Goal: Transaction & Acquisition: Download file/media

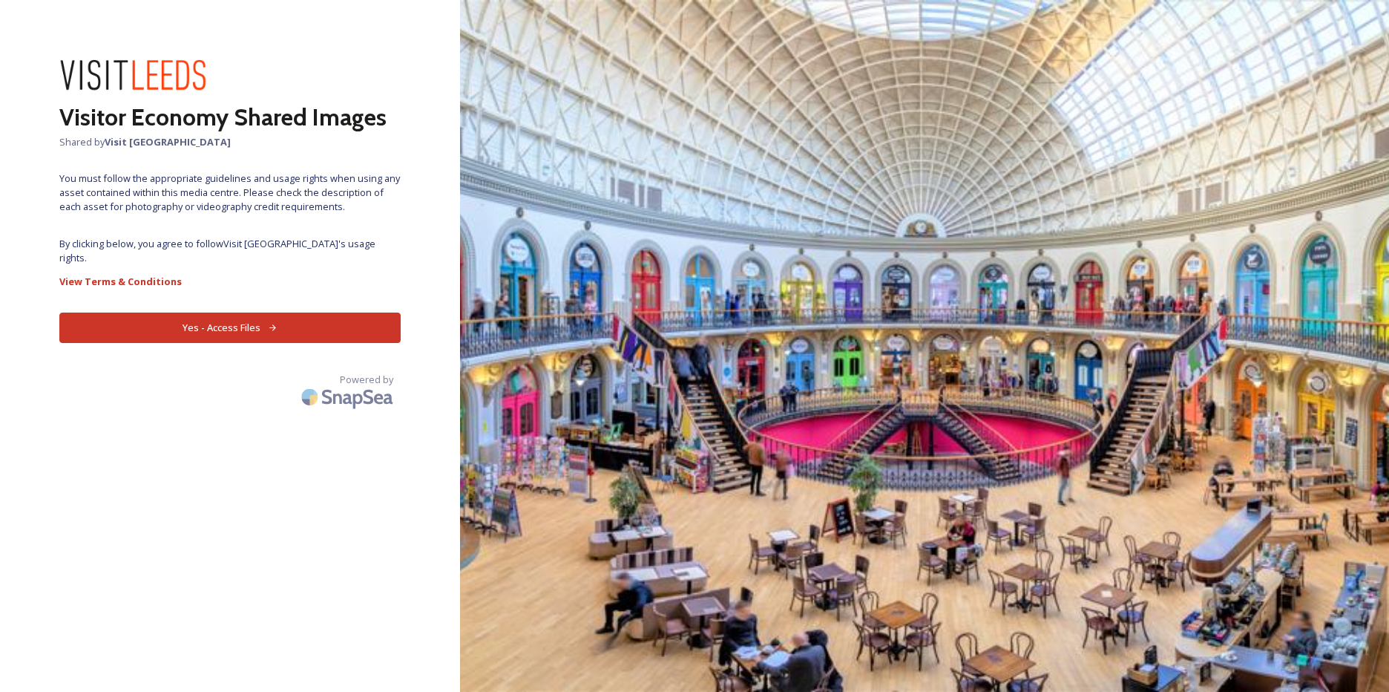
click at [229, 312] on button "Yes - Access Files" at bounding box center [229, 327] width 341 height 30
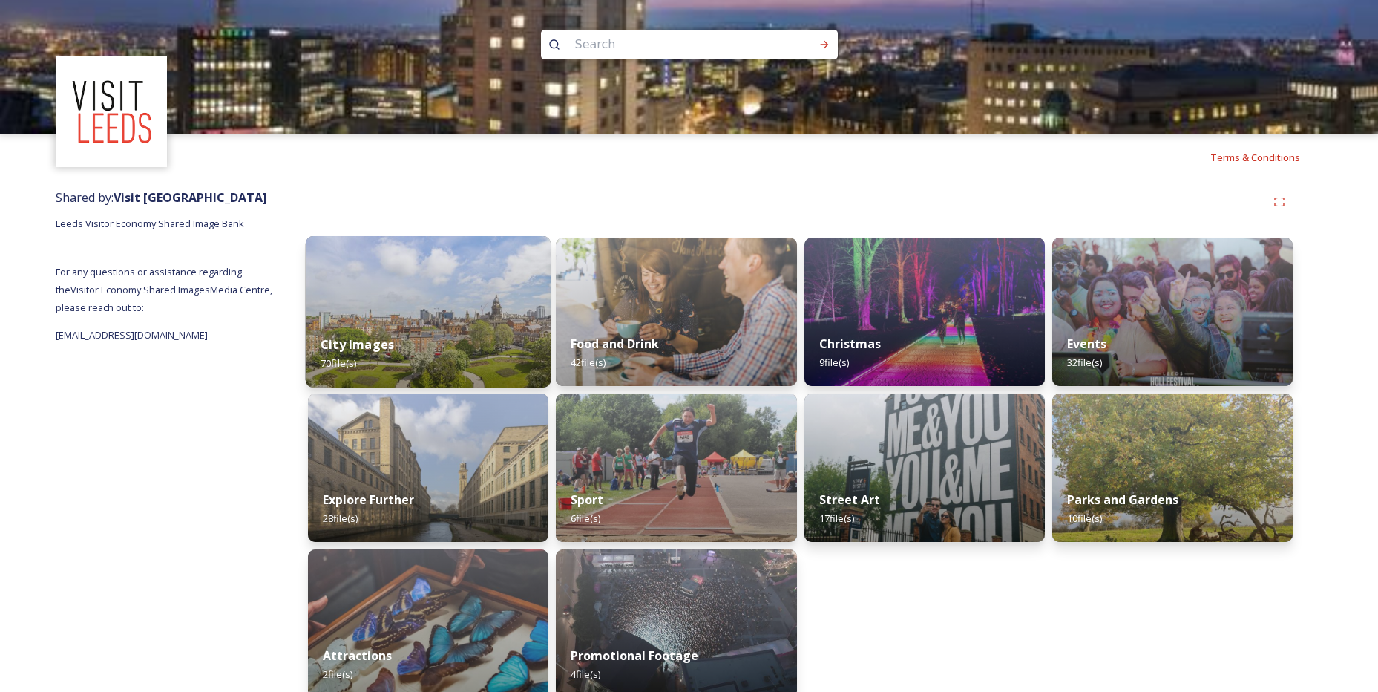
click at [437, 324] on div "City Images 70 file(s)" at bounding box center [429, 354] width 246 height 68
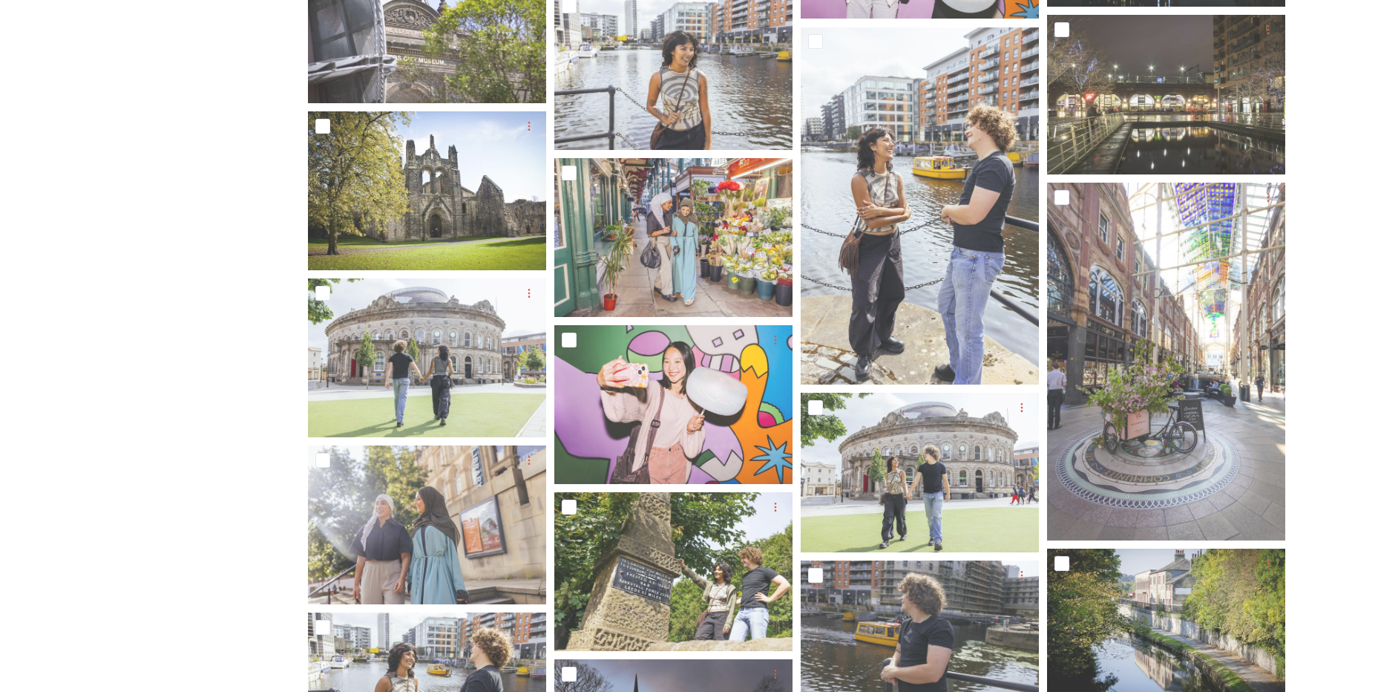
scroll to position [2286, 0]
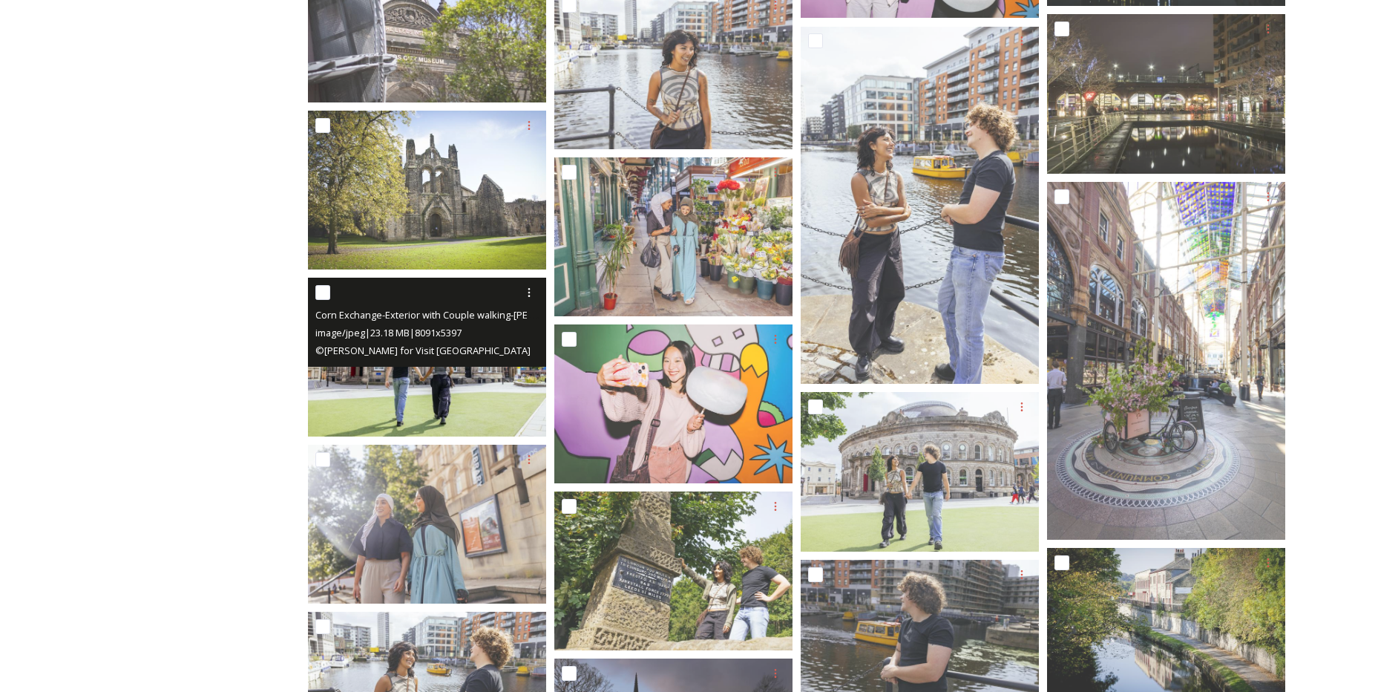
click at [456, 395] on img at bounding box center [427, 357] width 238 height 159
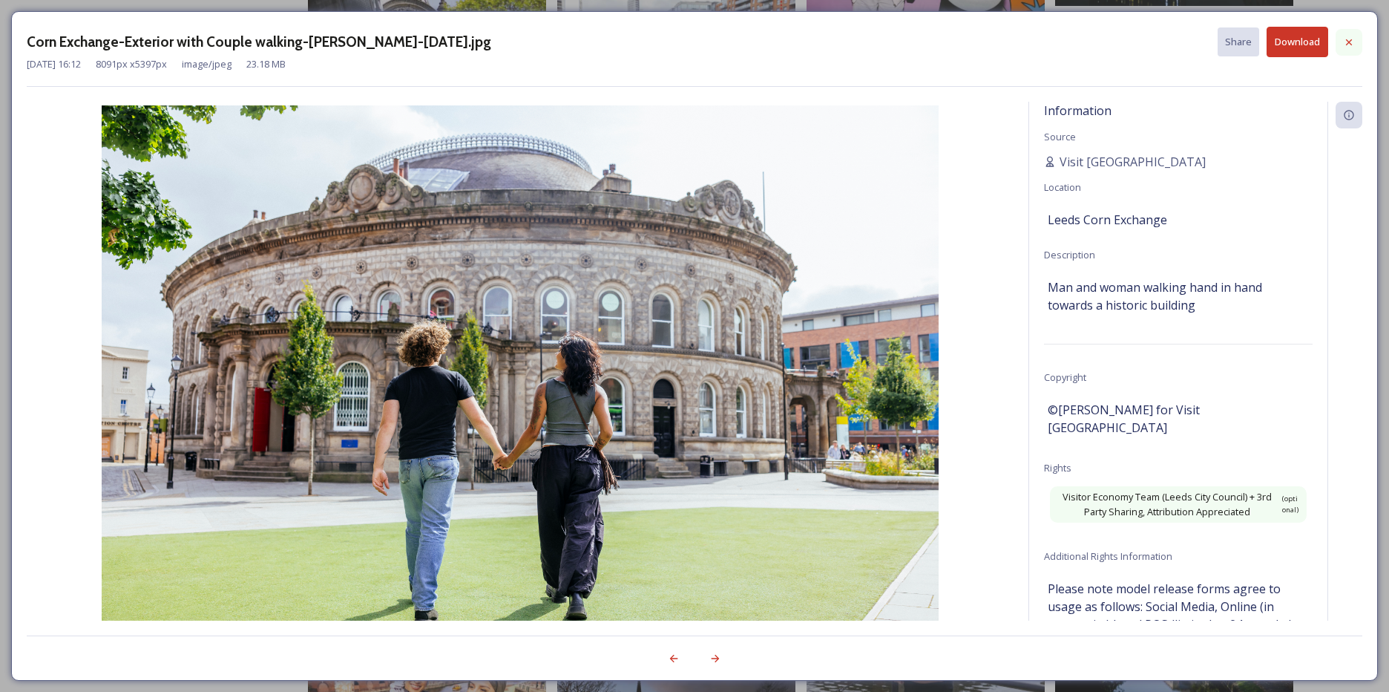
click at [1351, 45] on icon at bounding box center [1349, 42] width 12 height 12
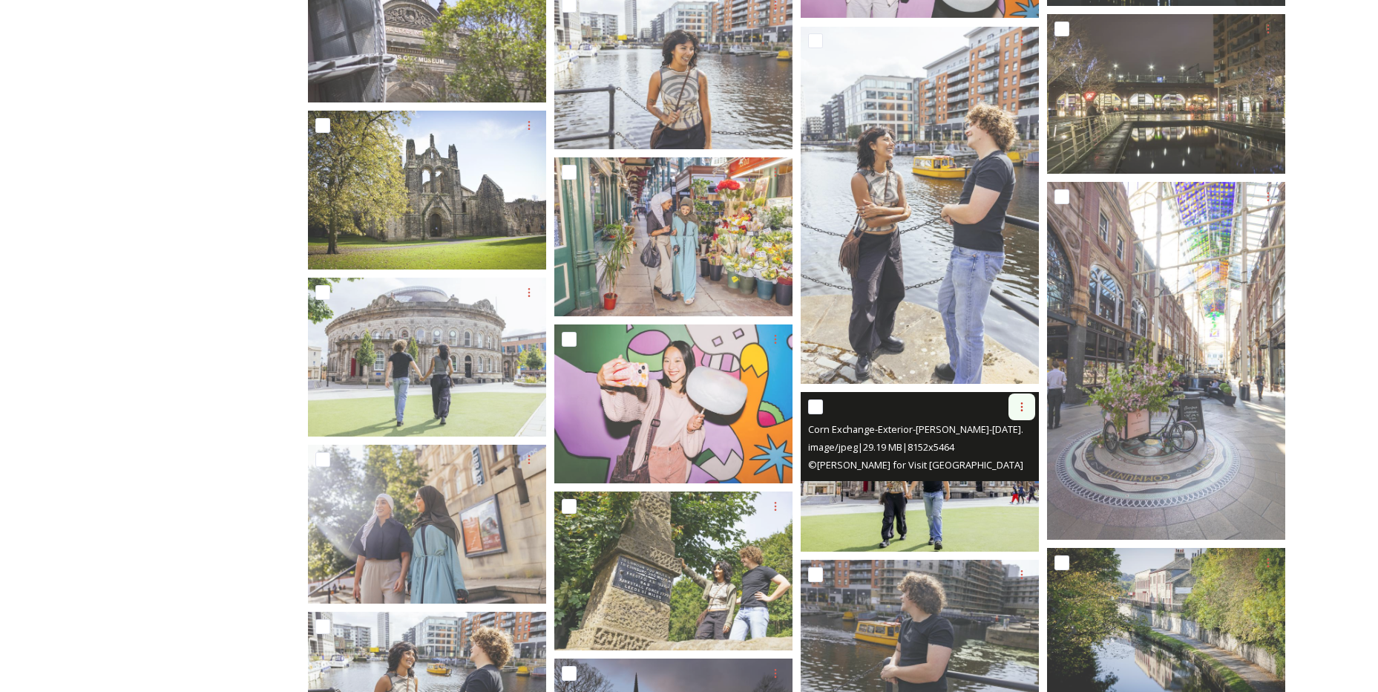
click at [1019, 405] on icon at bounding box center [1022, 407] width 12 height 12
click at [1016, 473] on span "Download" at bounding box center [1004, 468] width 45 height 14
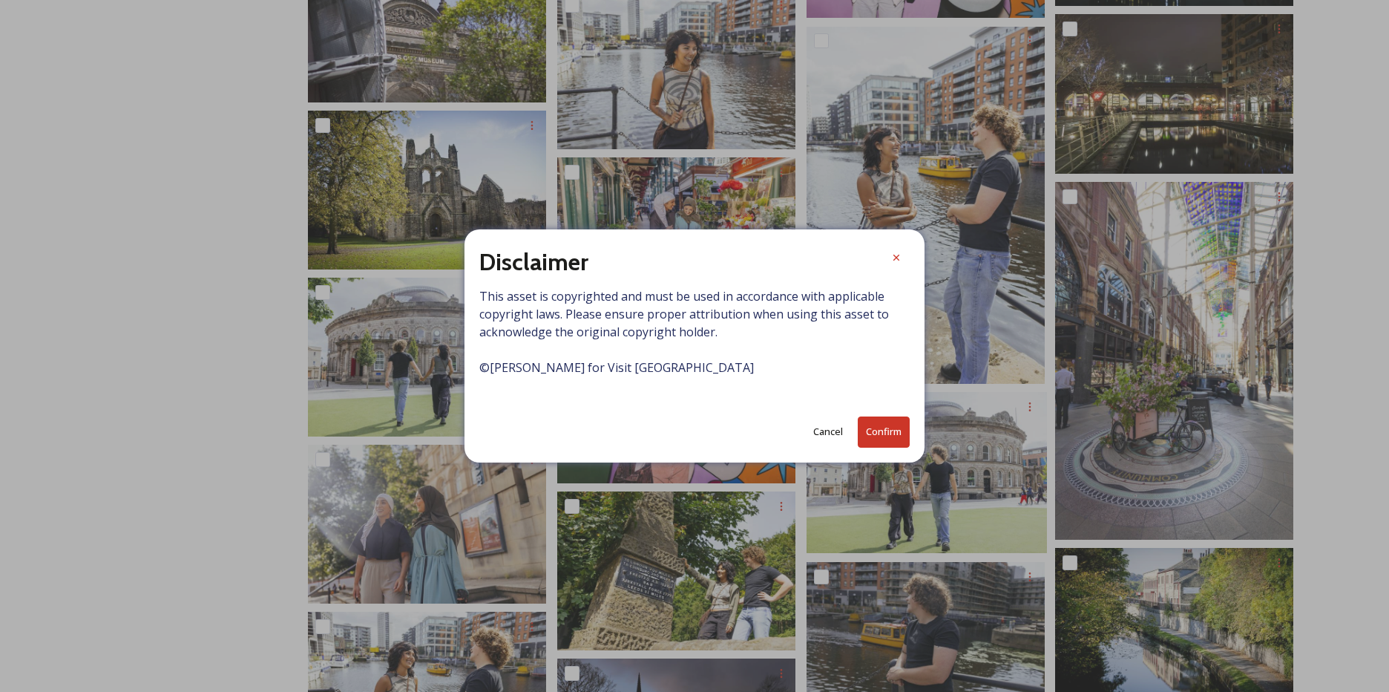
click at [879, 436] on button "Confirm" at bounding box center [884, 431] width 52 height 30
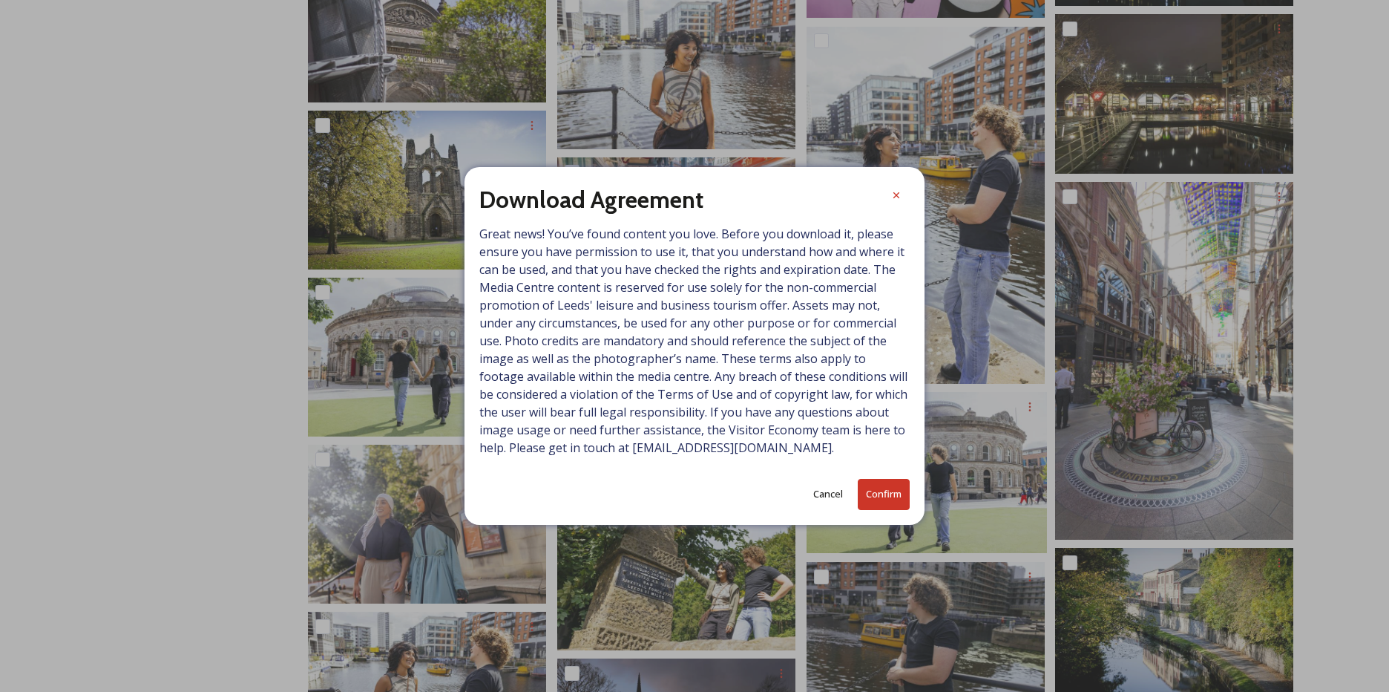
click at [879, 494] on button "Confirm" at bounding box center [884, 494] width 52 height 30
